Goal: Information Seeking & Learning: Check status

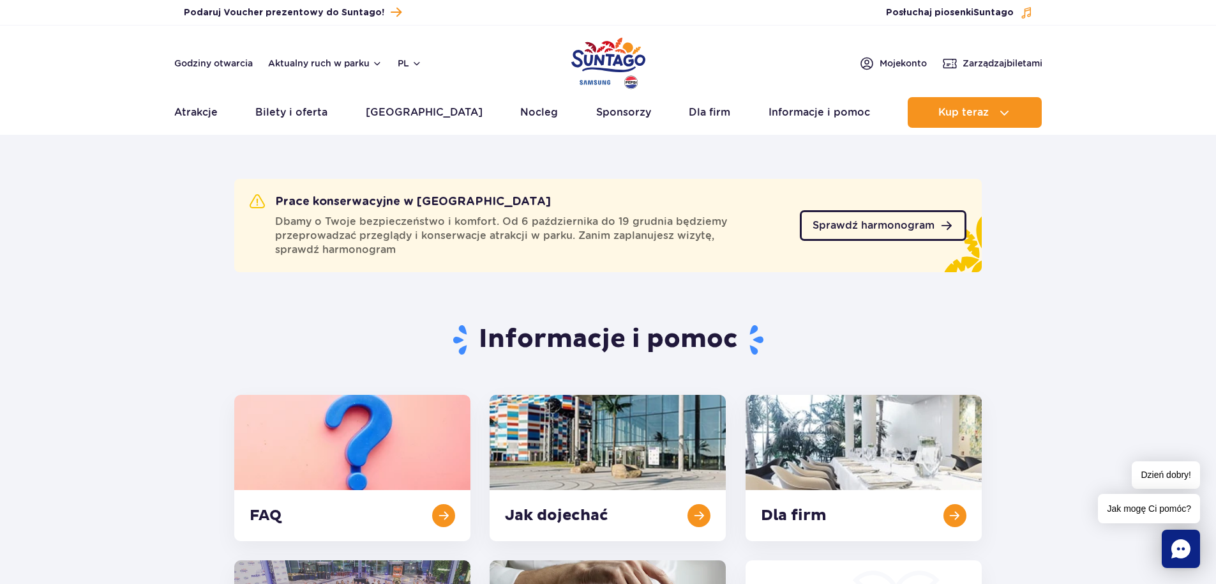
click at [900, 224] on span "Sprawdź harmonogram" at bounding box center [874, 225] width 122 height 10
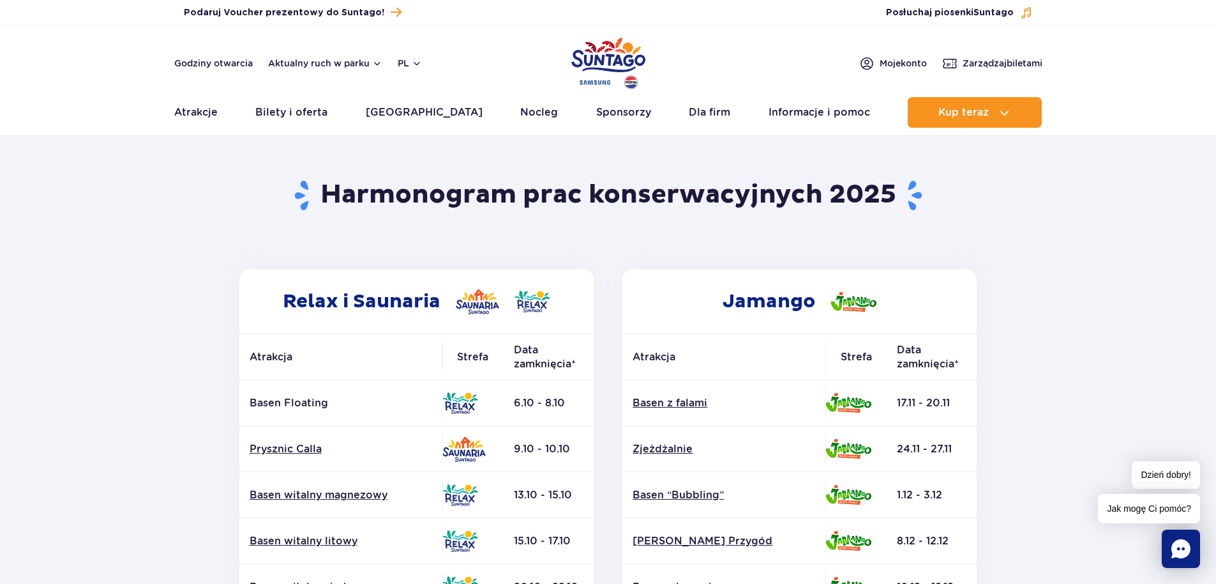
click at [521, 493] on td "13.10 - 15.10" at bounding box center [549, 495] width 90 height 46
